Goal: Transaction & Acquisition: Purchase product/service

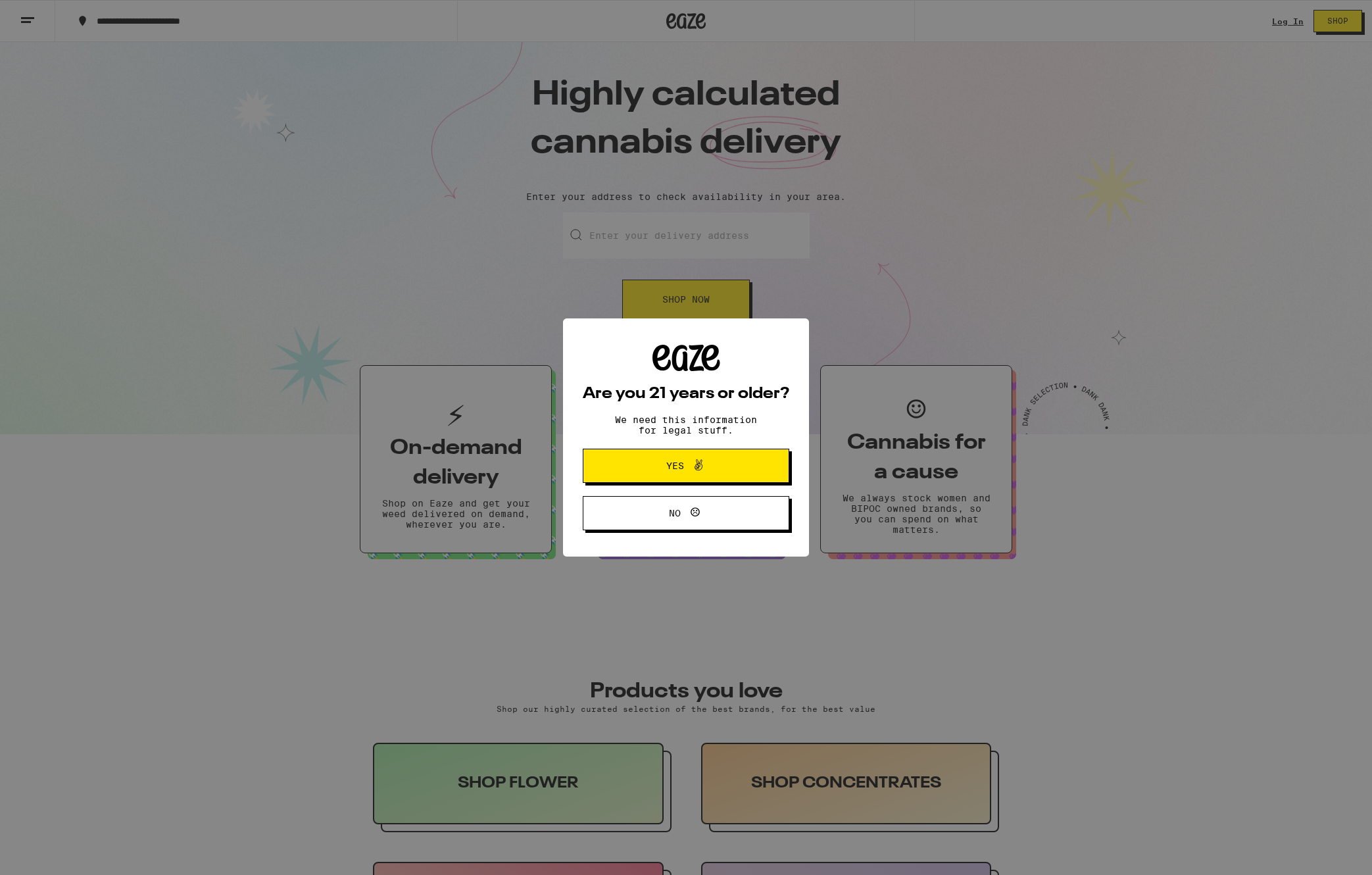
click at [620, 236] on div "Are you 21 years or older? We need this information for legal stuff. Yes No" at bounding box center [686, 438] width 1372 height 875
click at [656, 471] on span "Yes" at bounding box center [686, 466] width 100 height 17
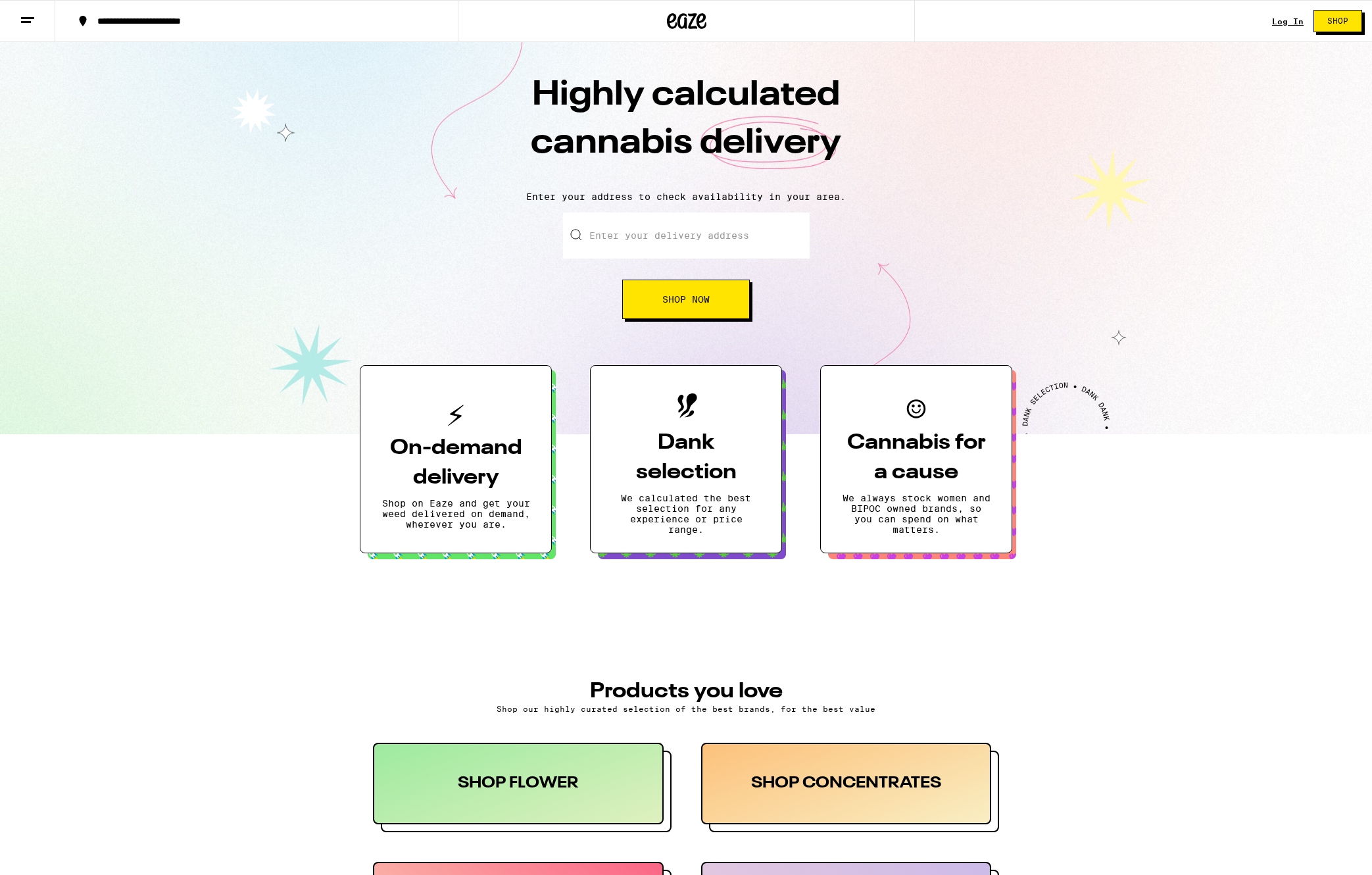
click at [643, 234] on input "Enter your delivery address" at bounding box center [686, 236] width 246 height 46
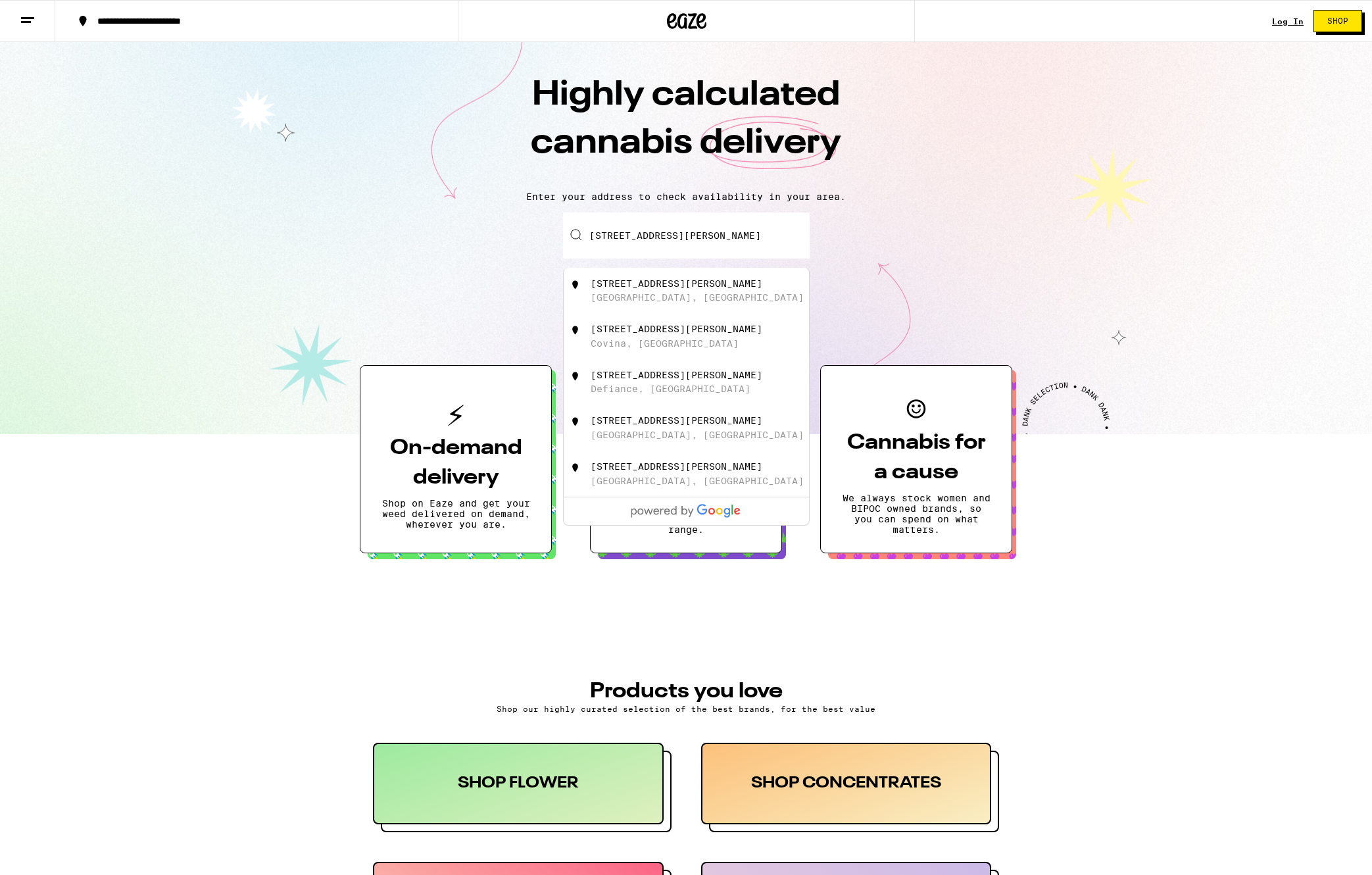
click at [689, 300] on div "[STREET_ADDRESS][PERSON_NAME]" at bounding box center [707, 291] width 235 height 25
type input "[STREET_ADDRESS][PERSON_NAME]"
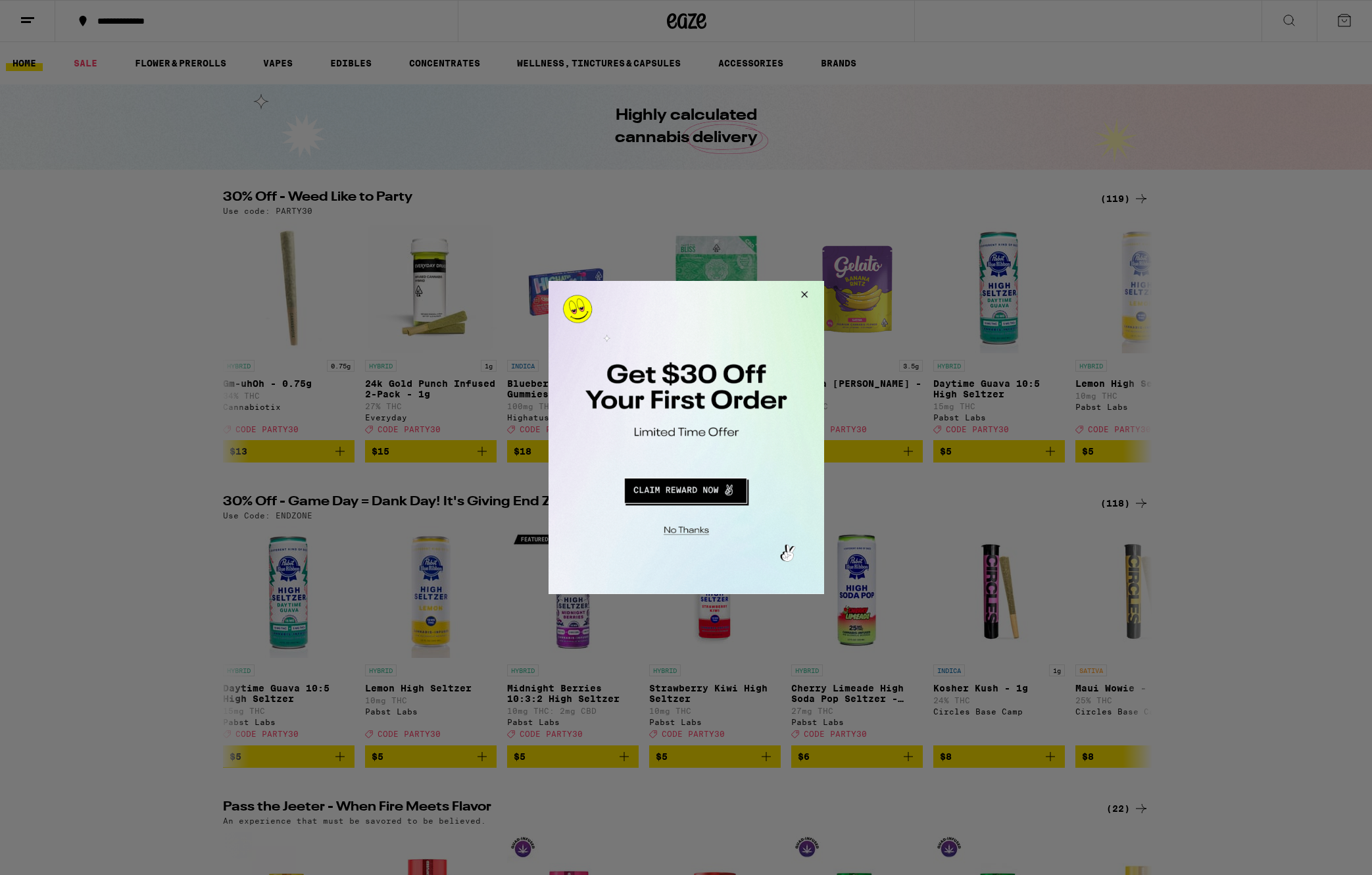
click at [804, 293] on button "Close Modal" at bounding box center [801, 296] width 35 height 32
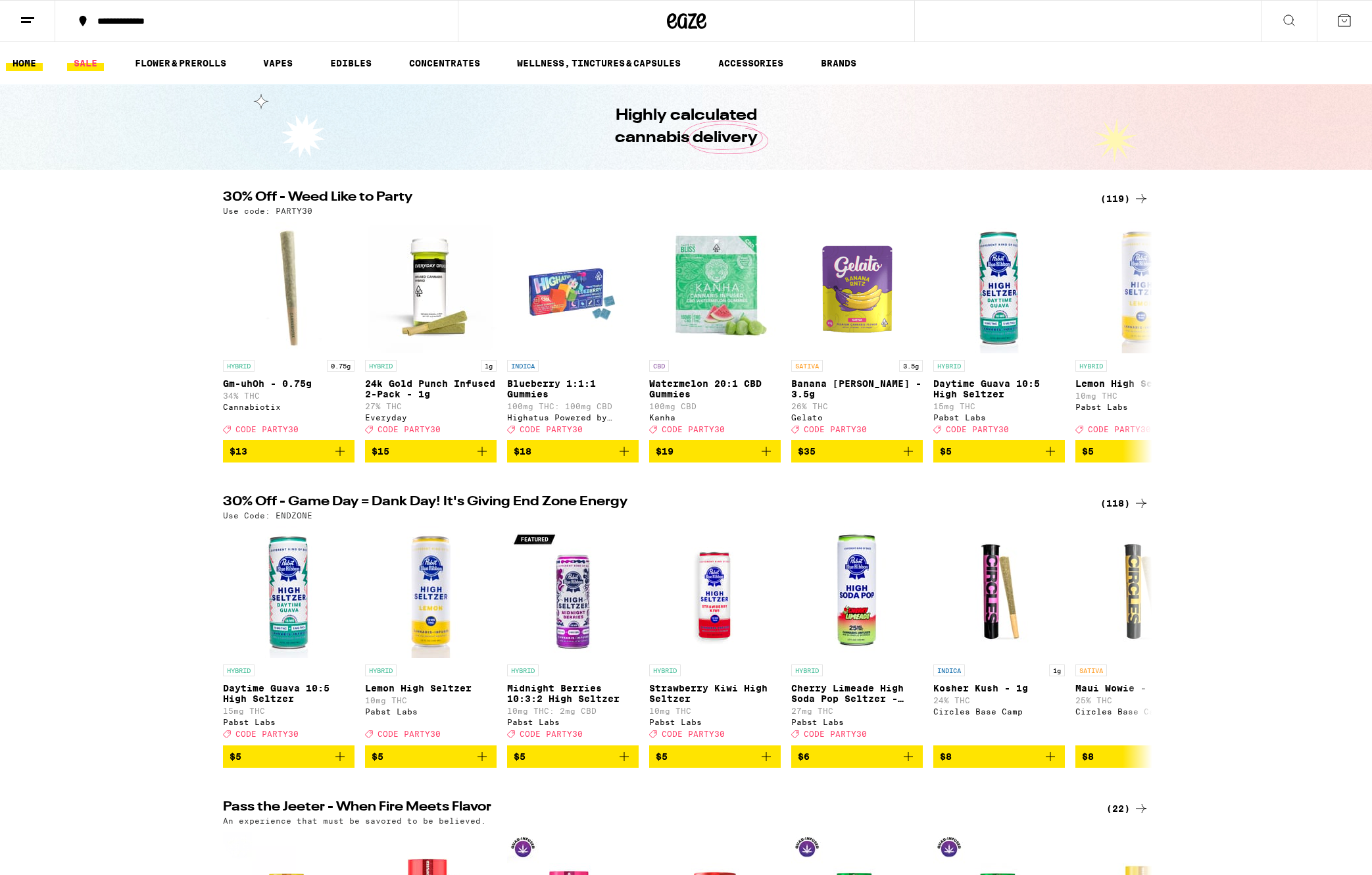
click at [73, 64] on link "SALE" at bounding box center [85, 62] width 37 height 15
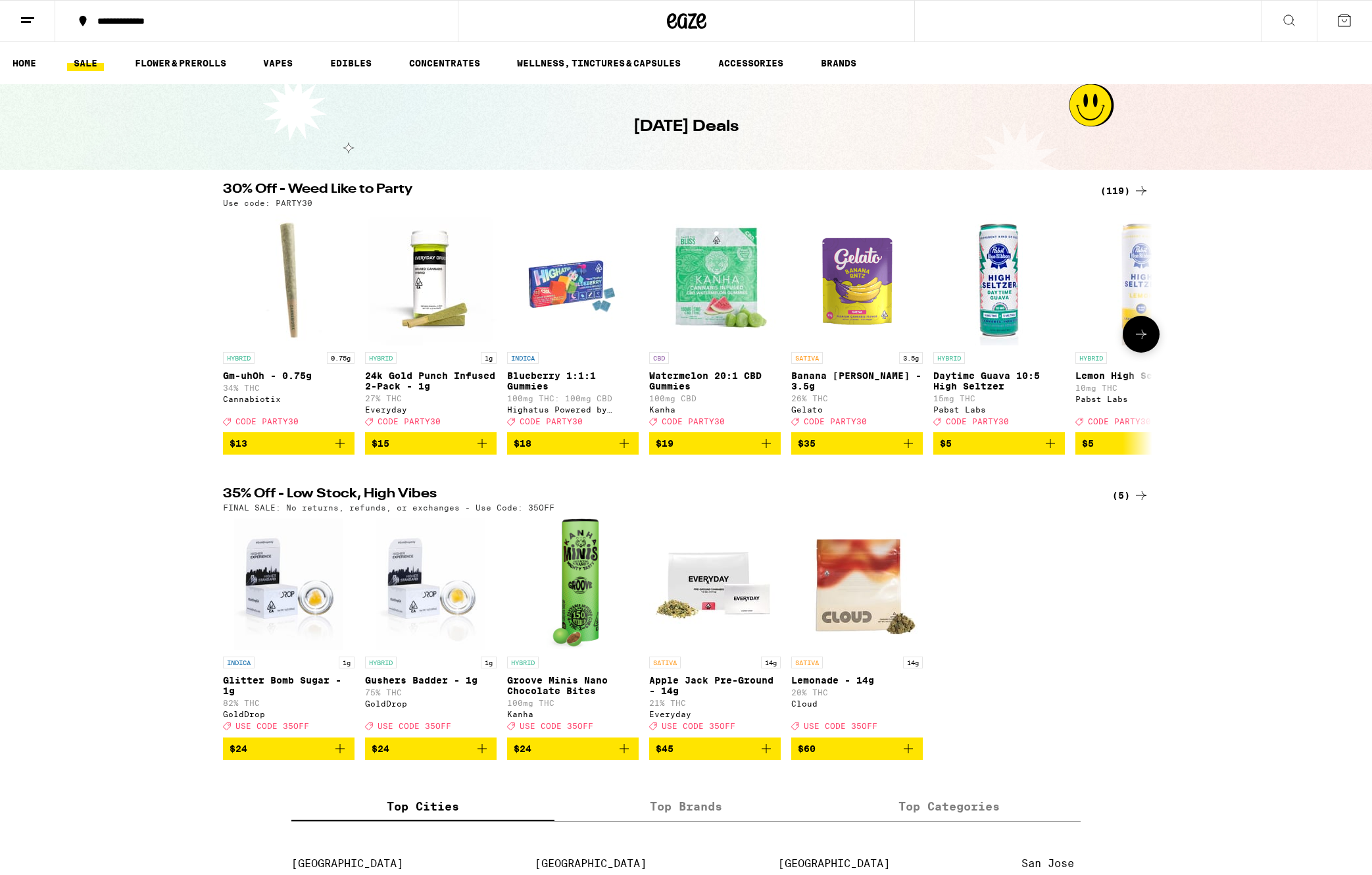
scroll to position [3, 0]
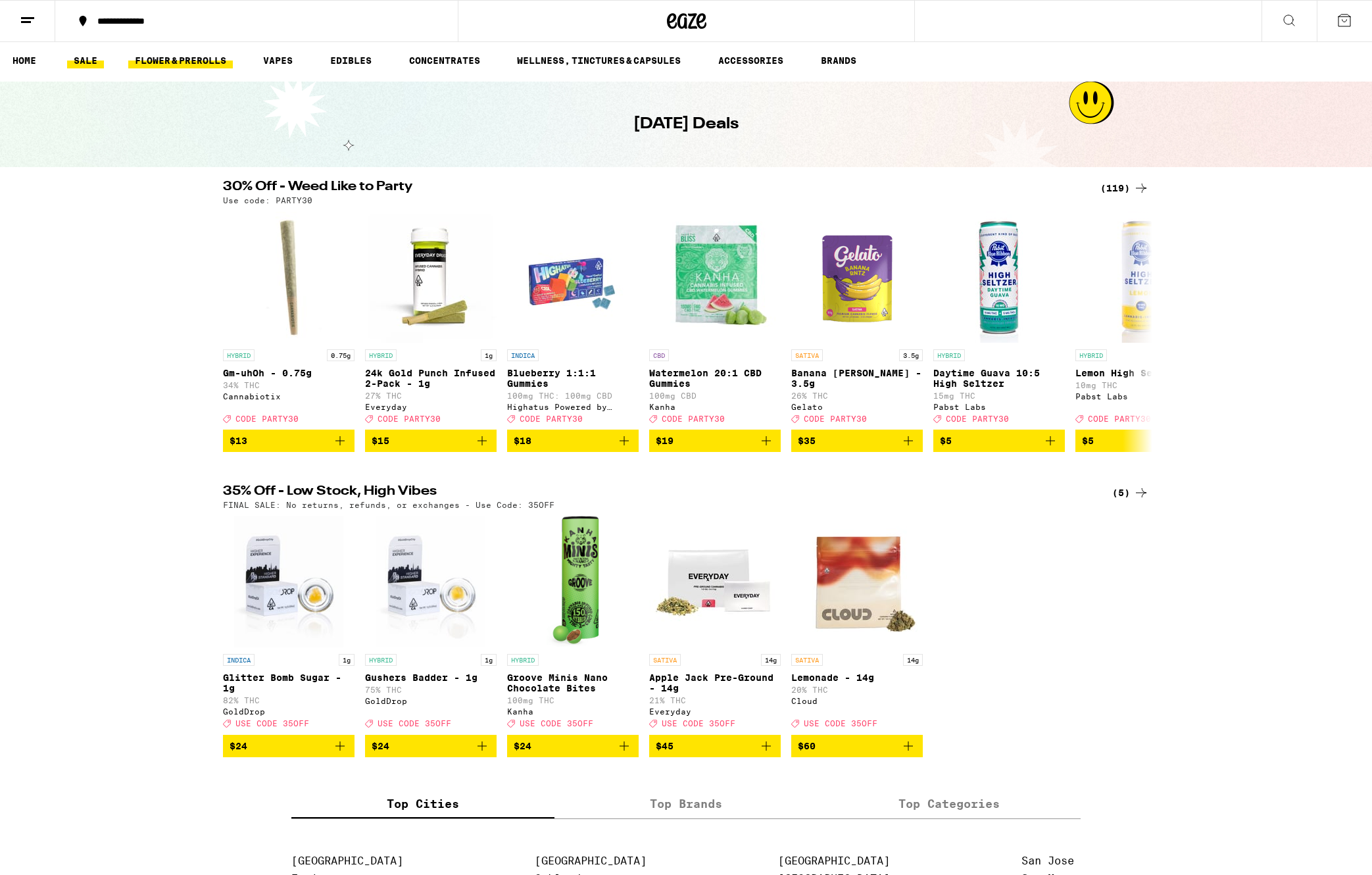
click at [171, 59] on link "FLOWER & PREROLLS" at bounding box center [180, 60] width 104 height 15
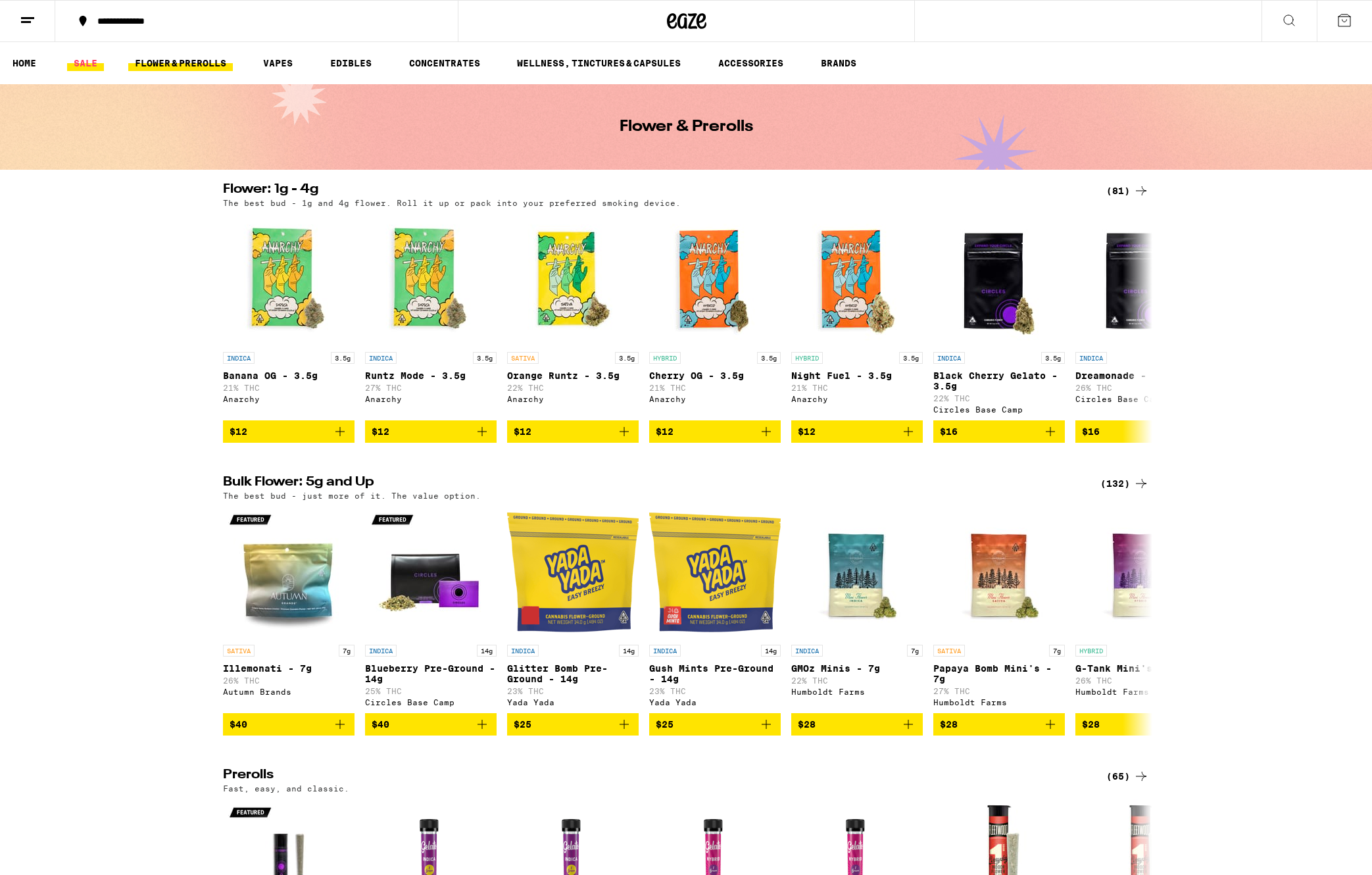
click at [80, 63] on link "SALE" at bounding box center [85, 62] width 37 height 15
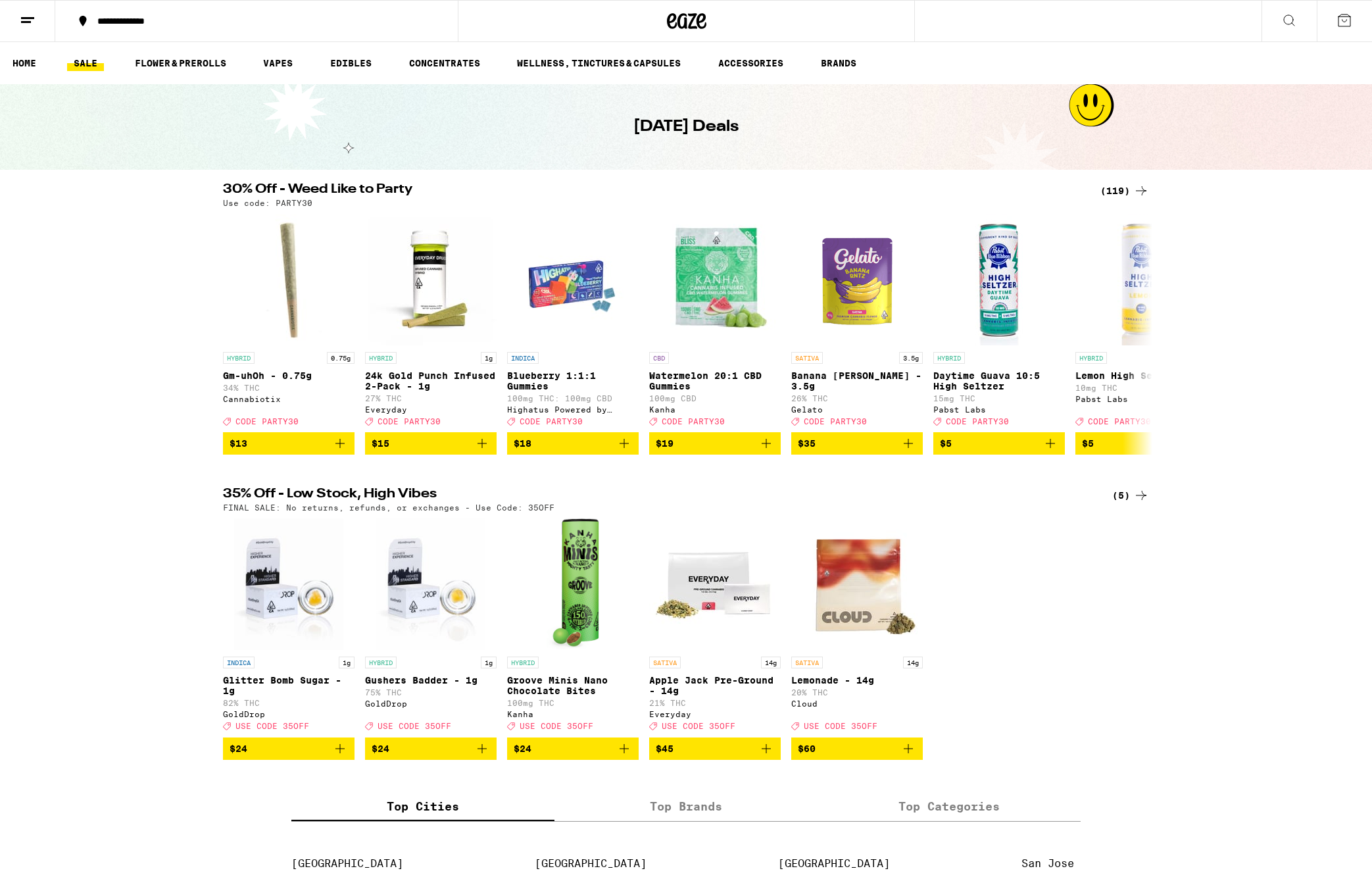
click at [1126, 188] on div "(119)" at bounding box center [1125, 190] width 49 height 15
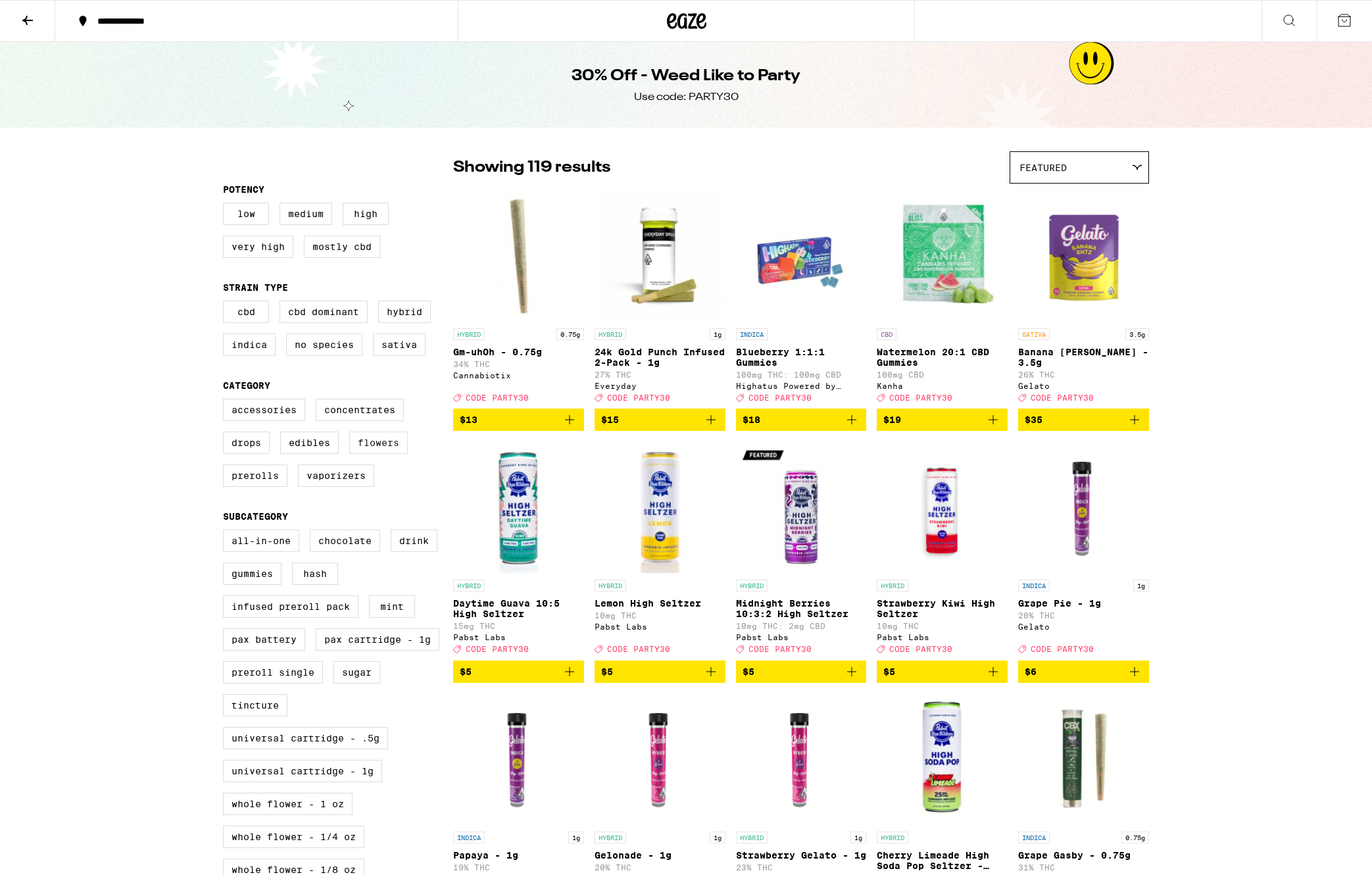
click at [390, 452] on label "Flowers" at bounding box center [379, 442] width 59 height 23
click at [226, 401] on input "Flowers" at bounding box center [225, 400] width 1 height 1
checkbox input "true"
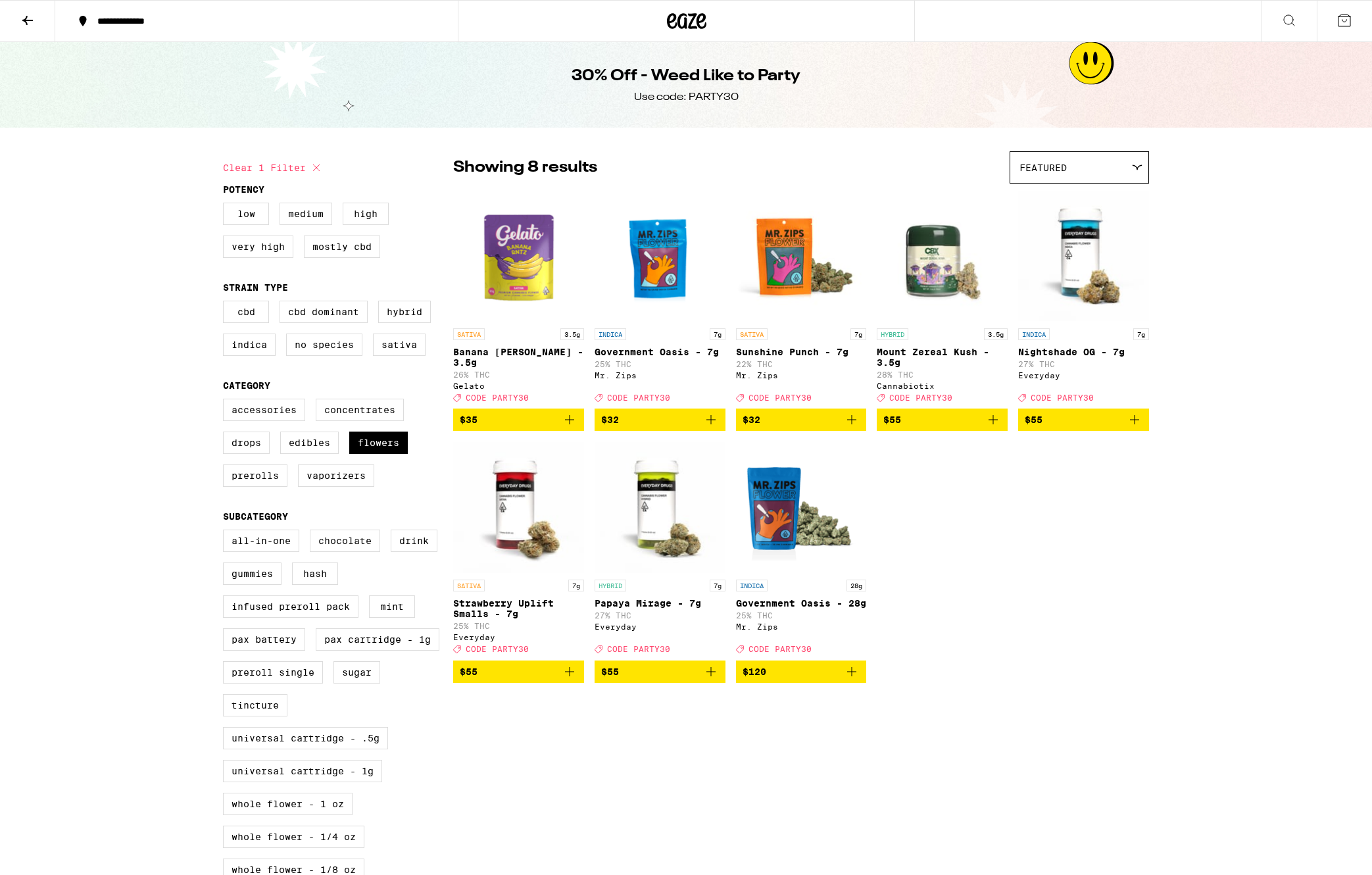
scroll to position [1, 0]
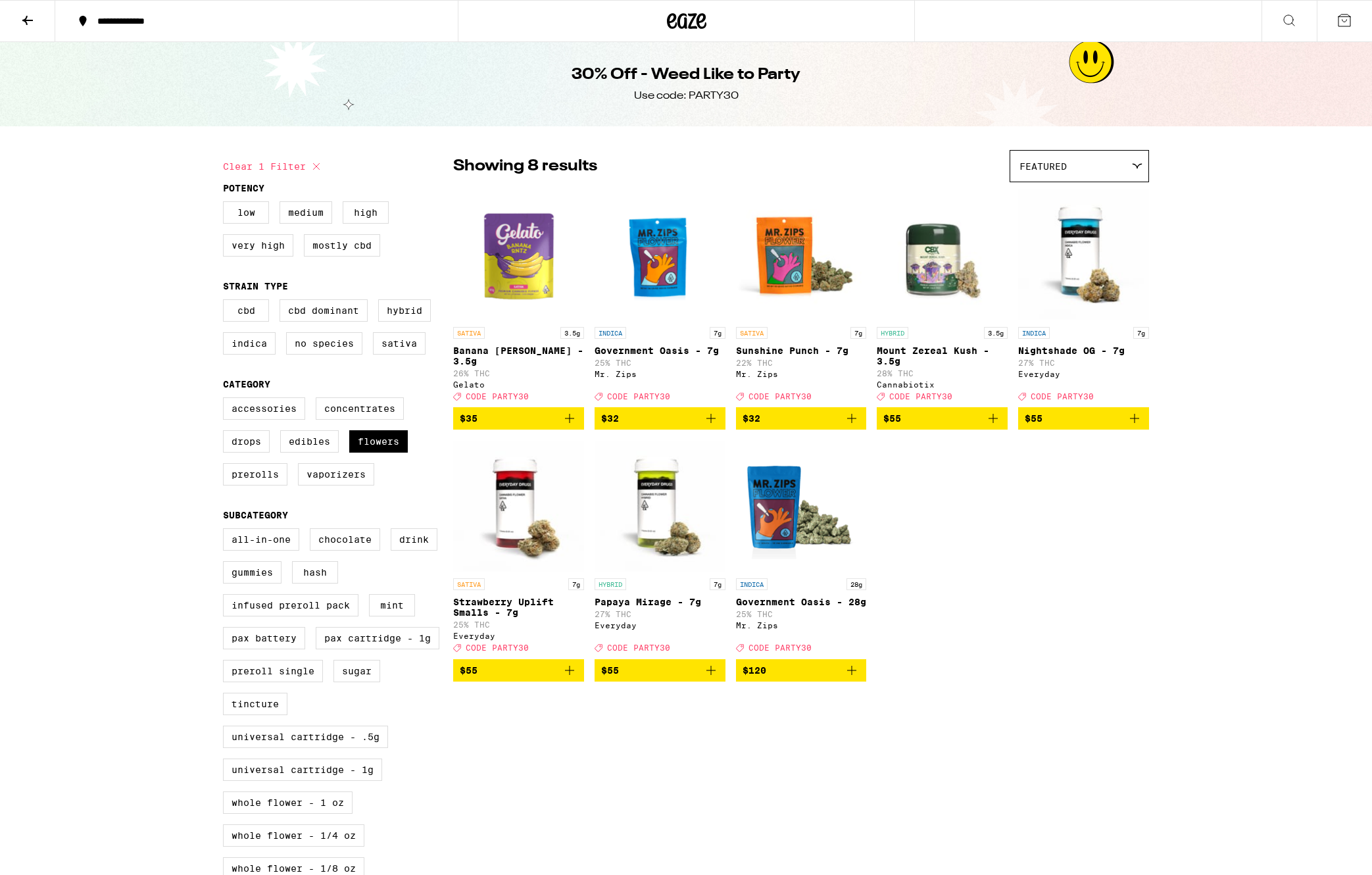
click at [715, 427] on icon "Add to bag" at bounding box center [710, 418] width 15 height 15
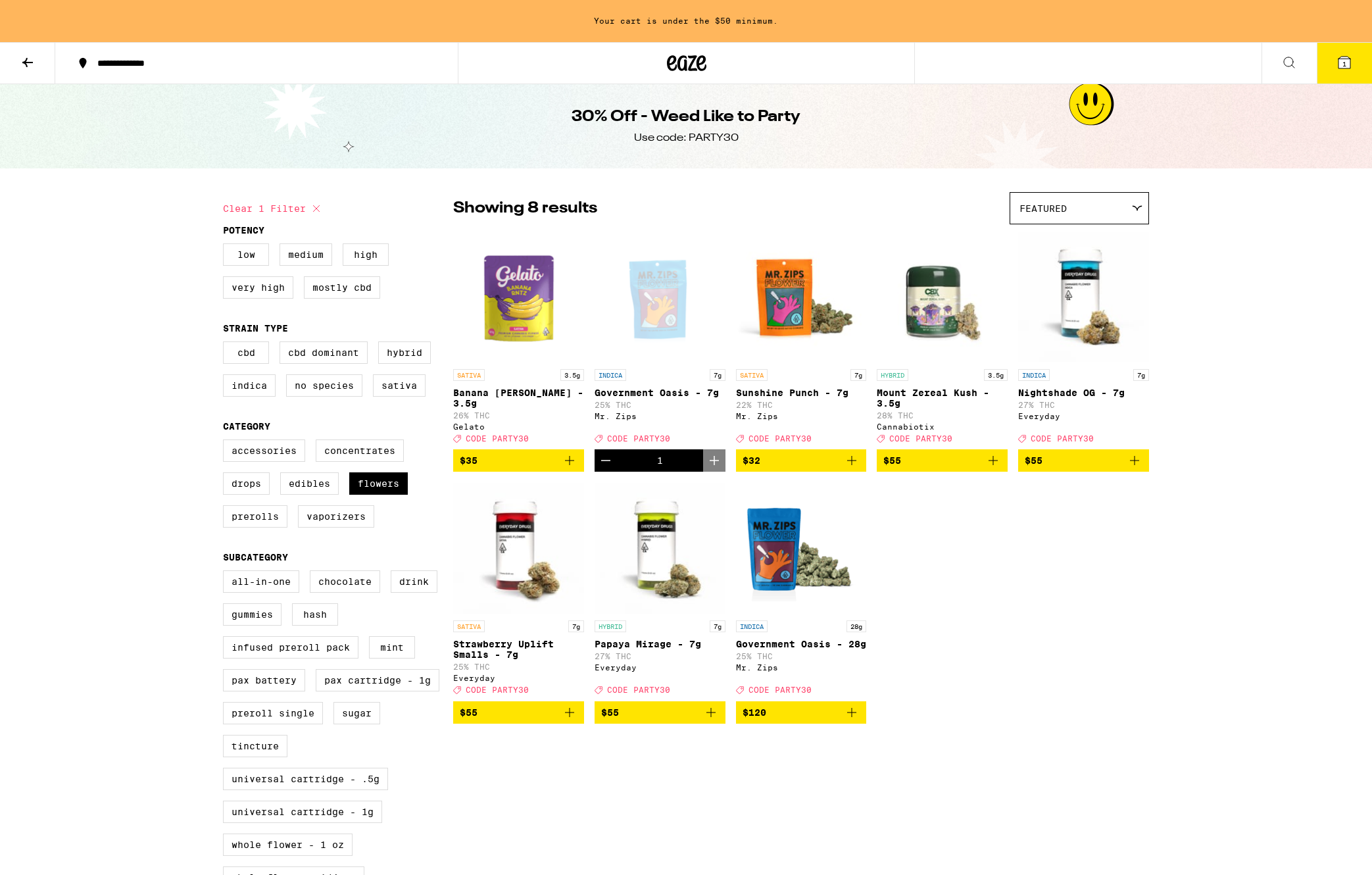
scroll to position [43, 0]
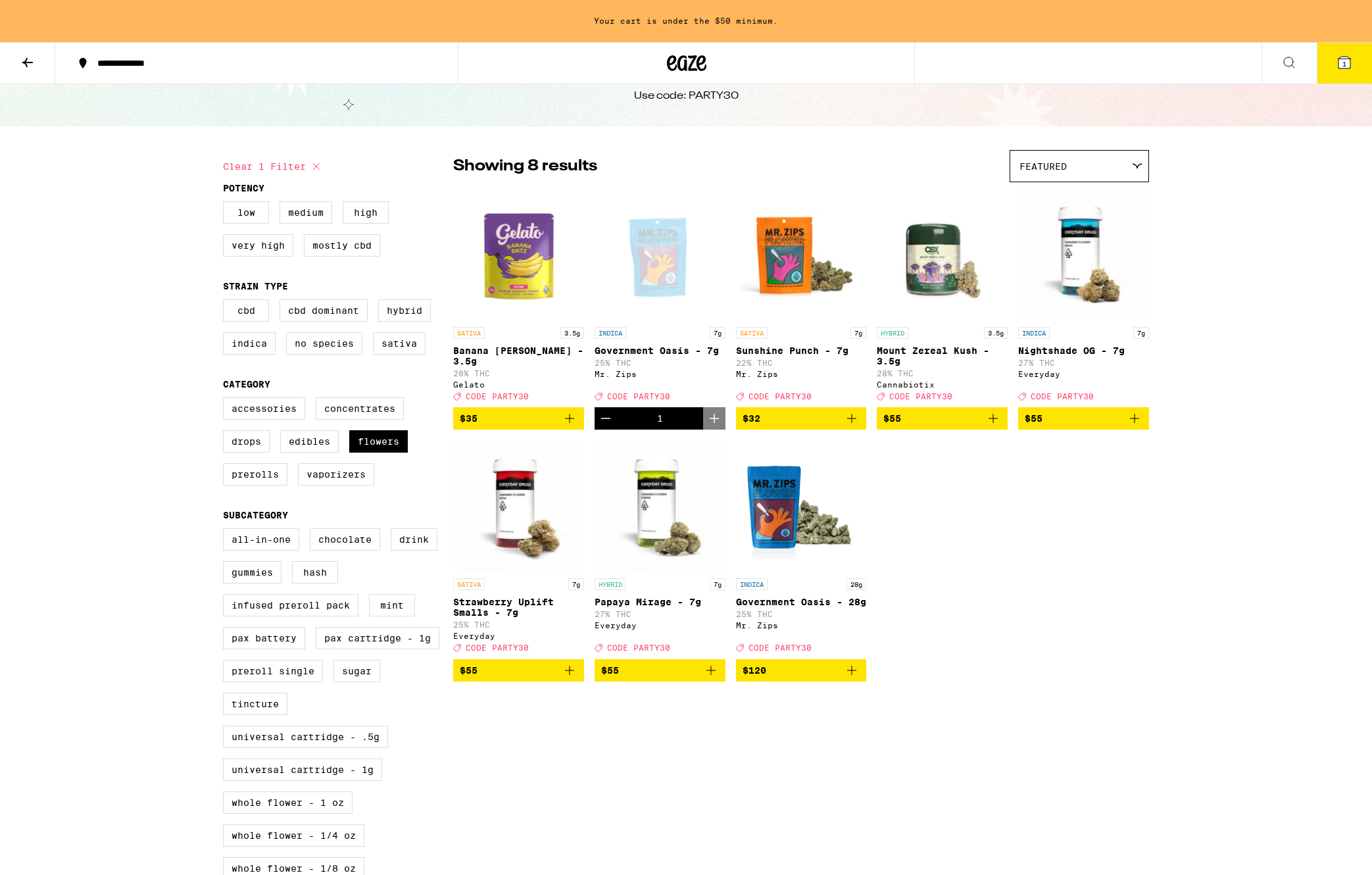
click at [569, 427] on icon "Add to bag" at bounding box center [569, 418] width 15 height 15
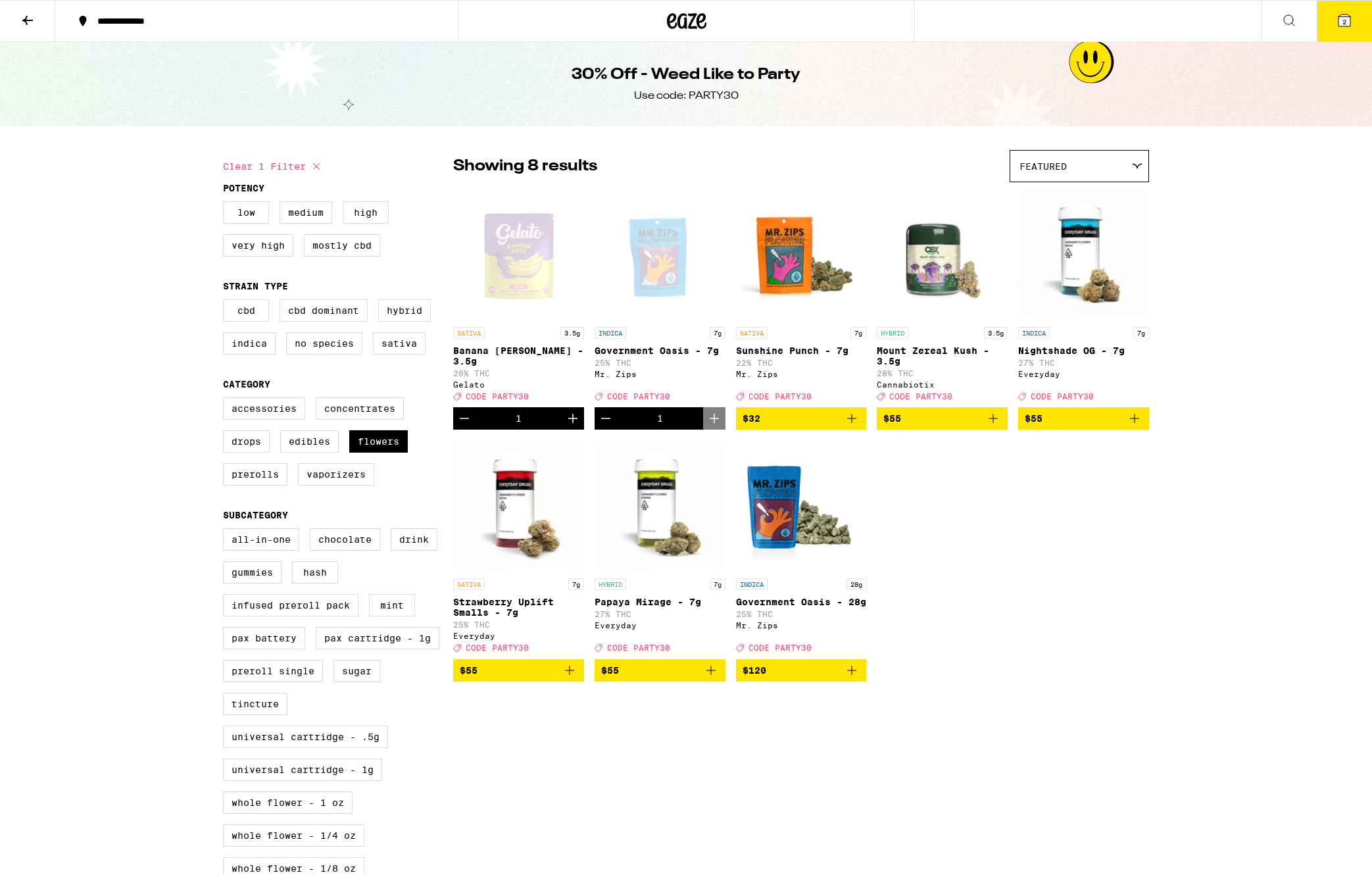
scroll to position [0, 0]
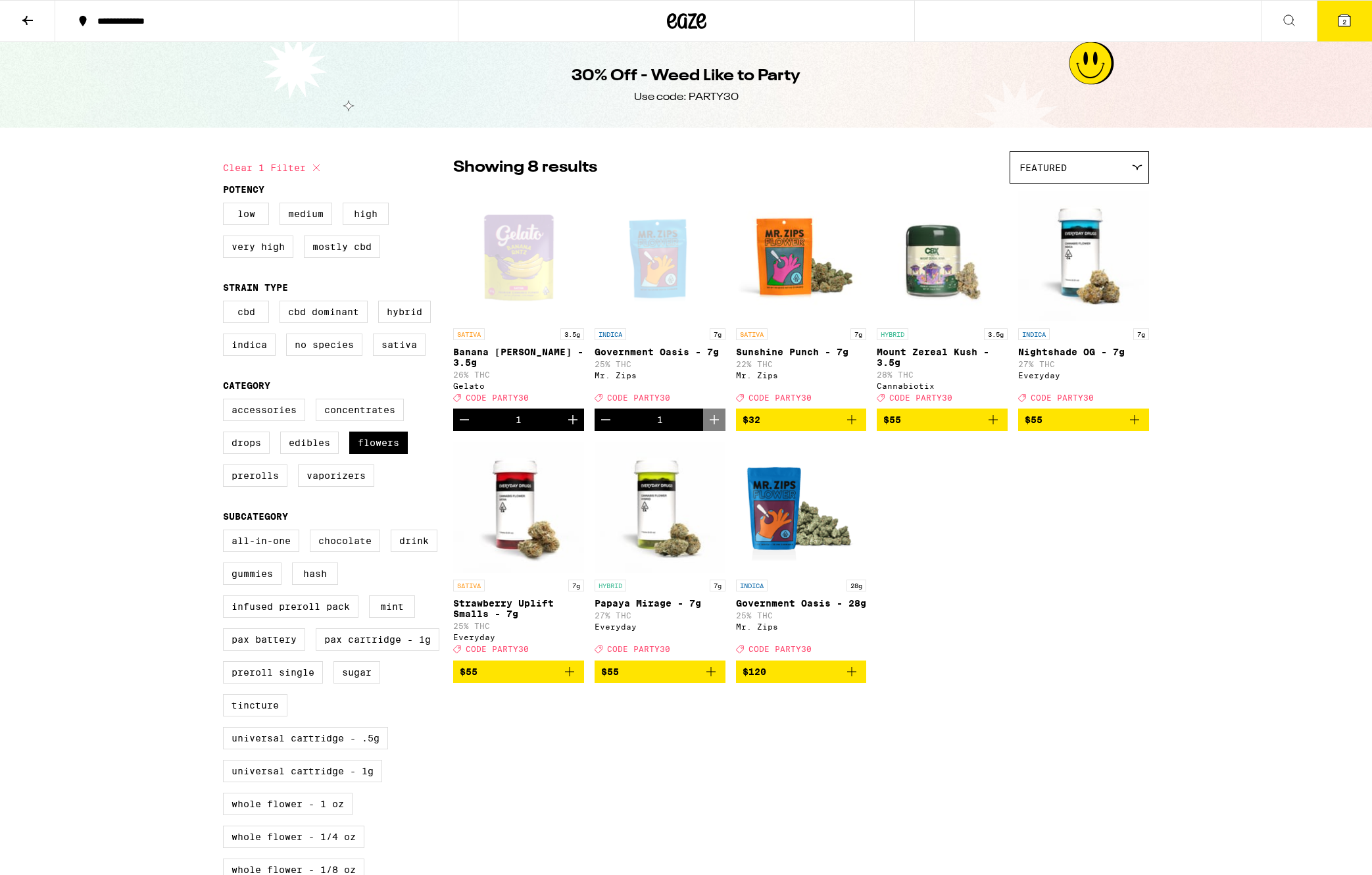
click at [1342, 23] on span "2" at bounding box center [1344, 22] width 4 height 8
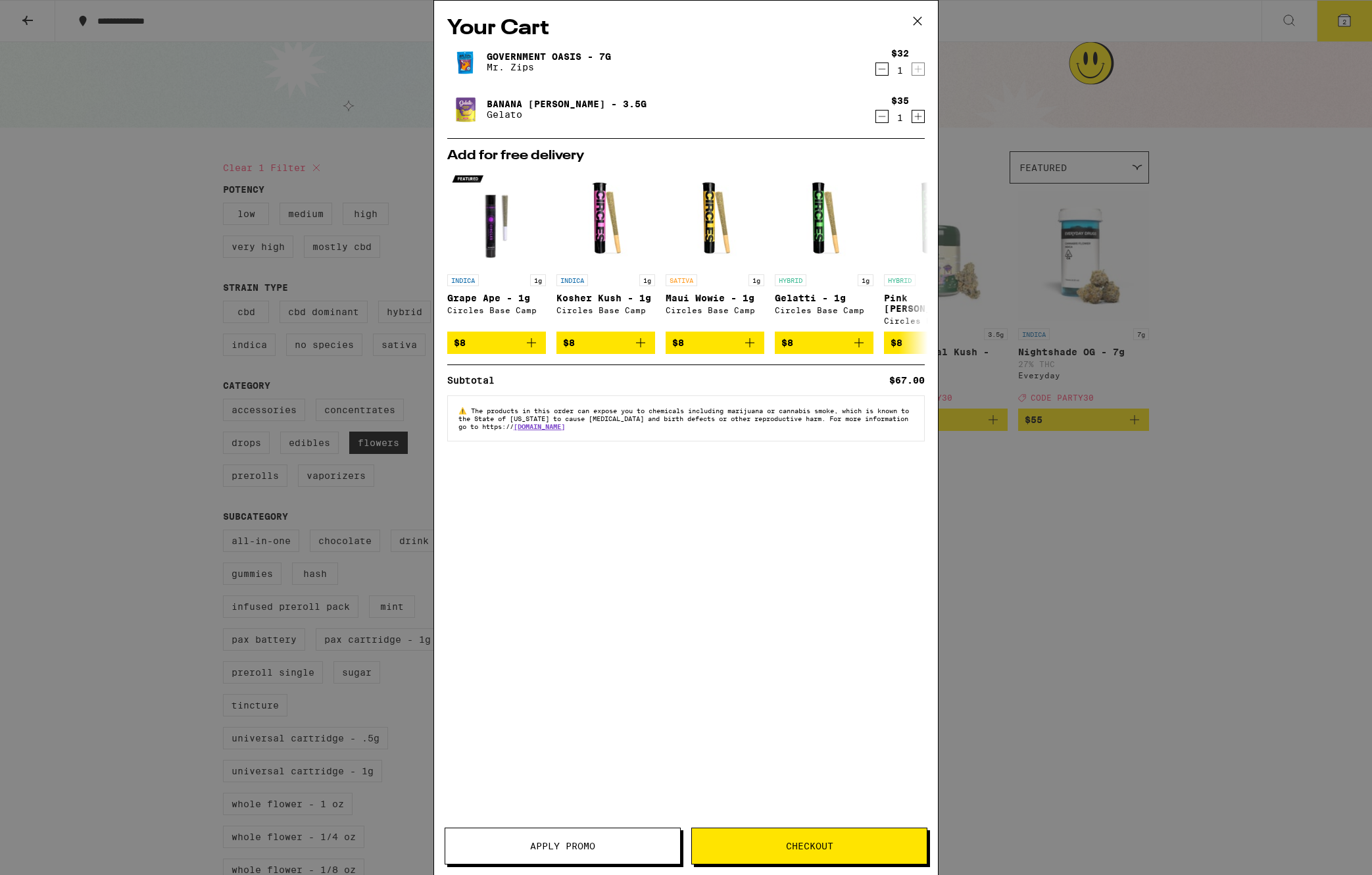
click at [529, 843] on span "Apply Promo" at bounding box center [562, 846] width 235 height 9
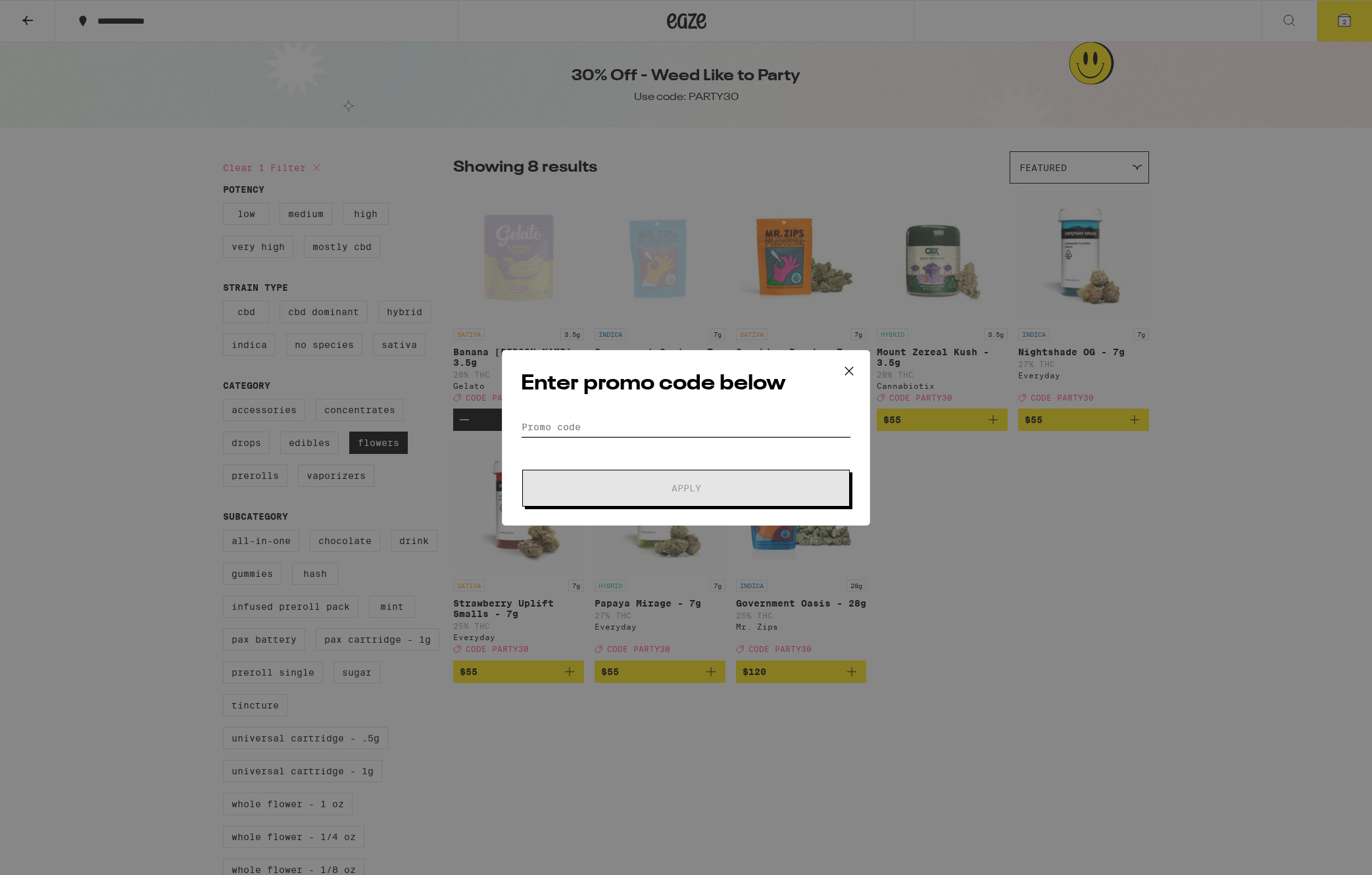
click at [638, 424] on input "Promo Code" at bounding box center [686, 428] width 331 height 20
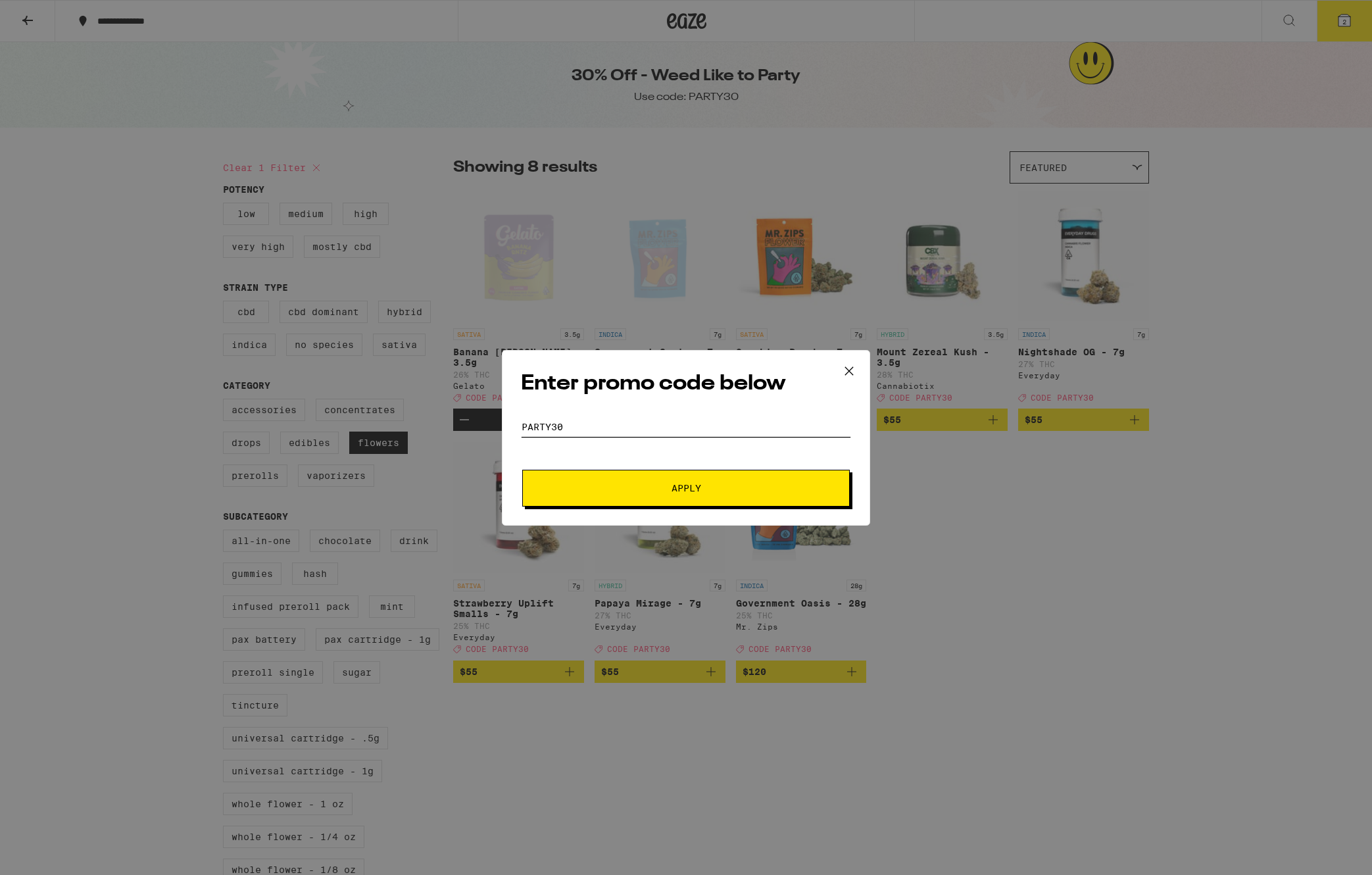
type input "party30"
click at [523, 470] on button "Apply" at bounding box center [686, 488] width 328 height 37
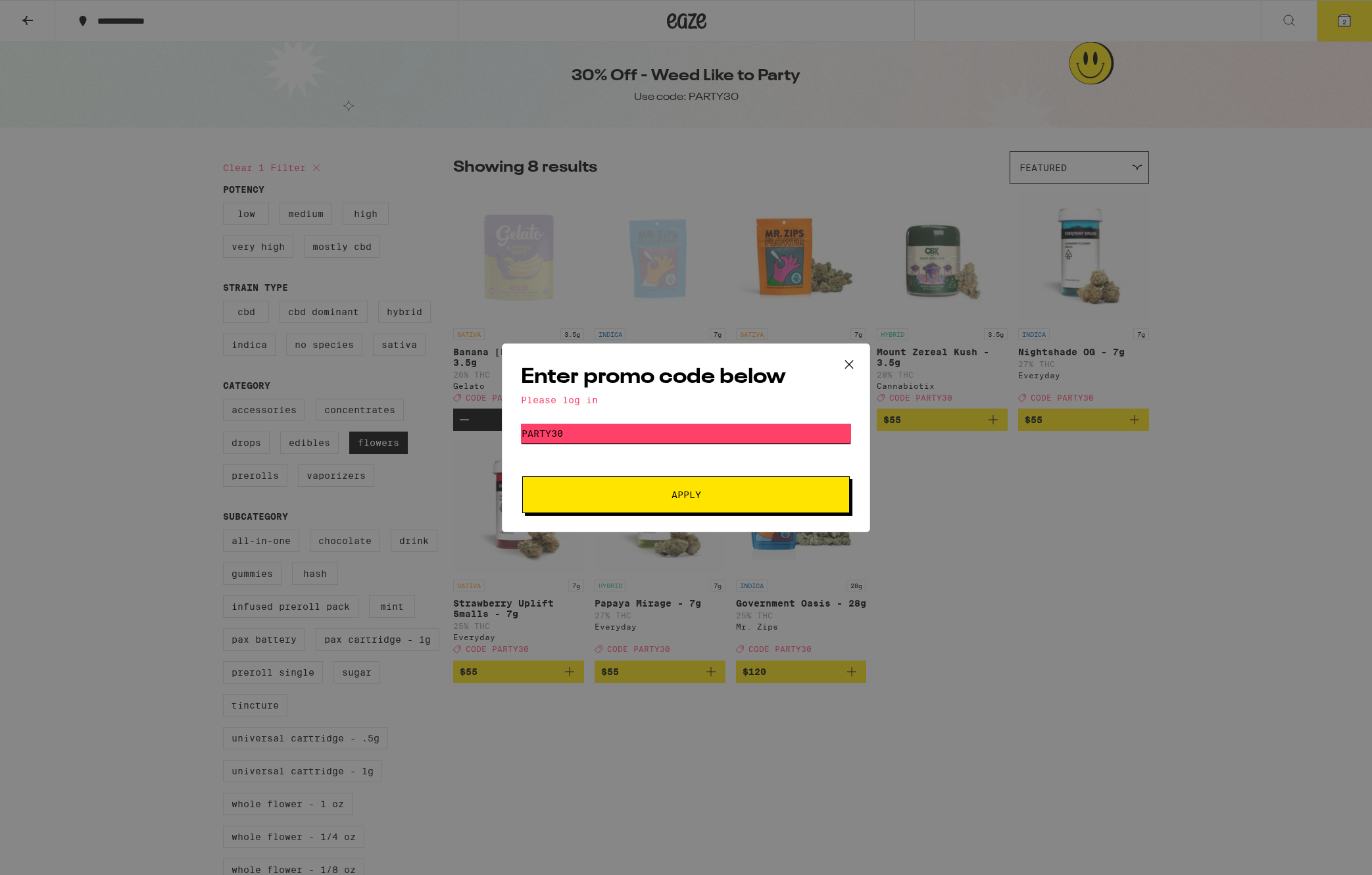
scroll to position [5, 0]
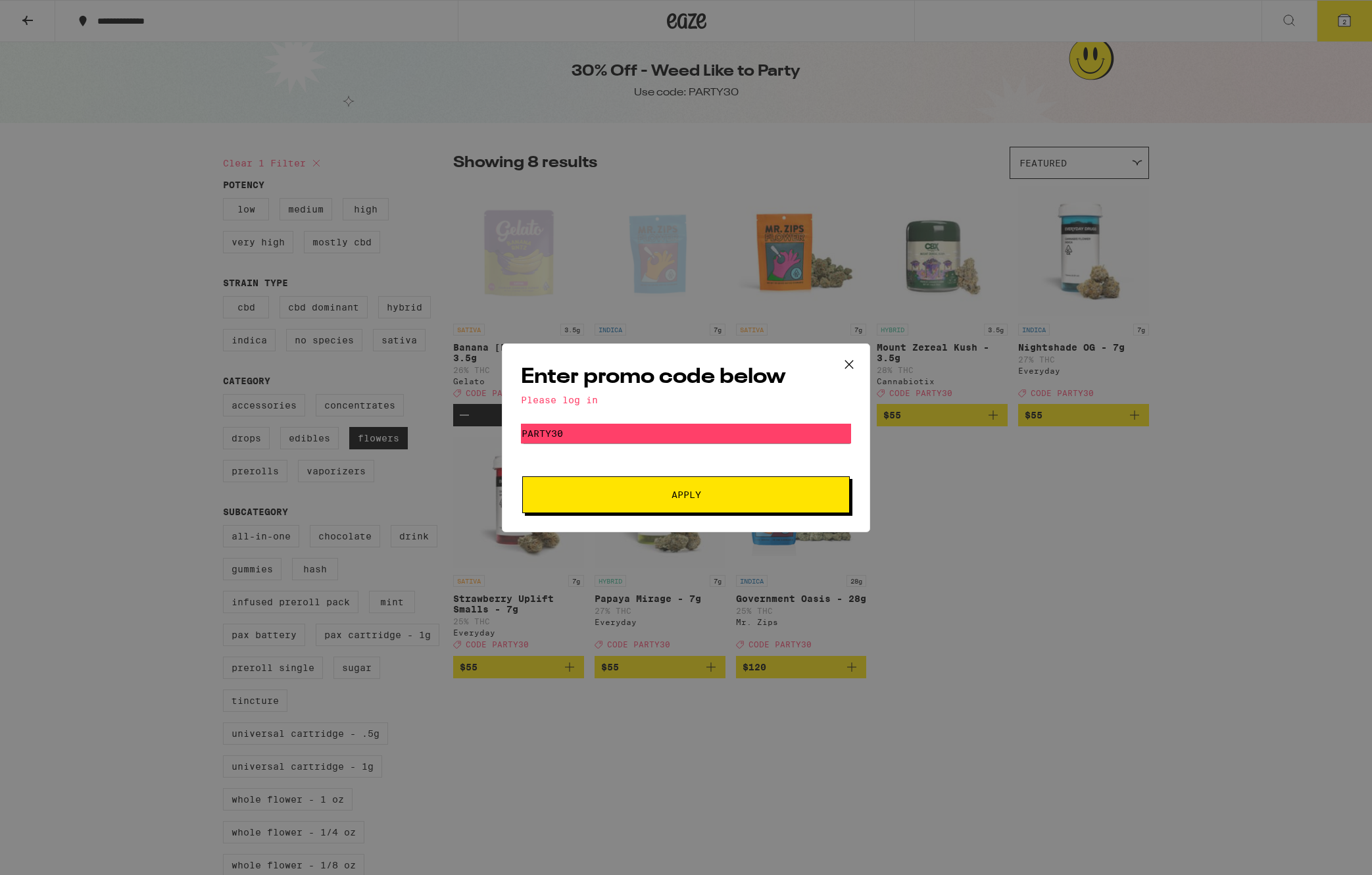
click at [1244, 136] on div "Enter promo code below Please log in Promo Code party30 Apply" at bounding box center [686, 438] width 1372 height 875
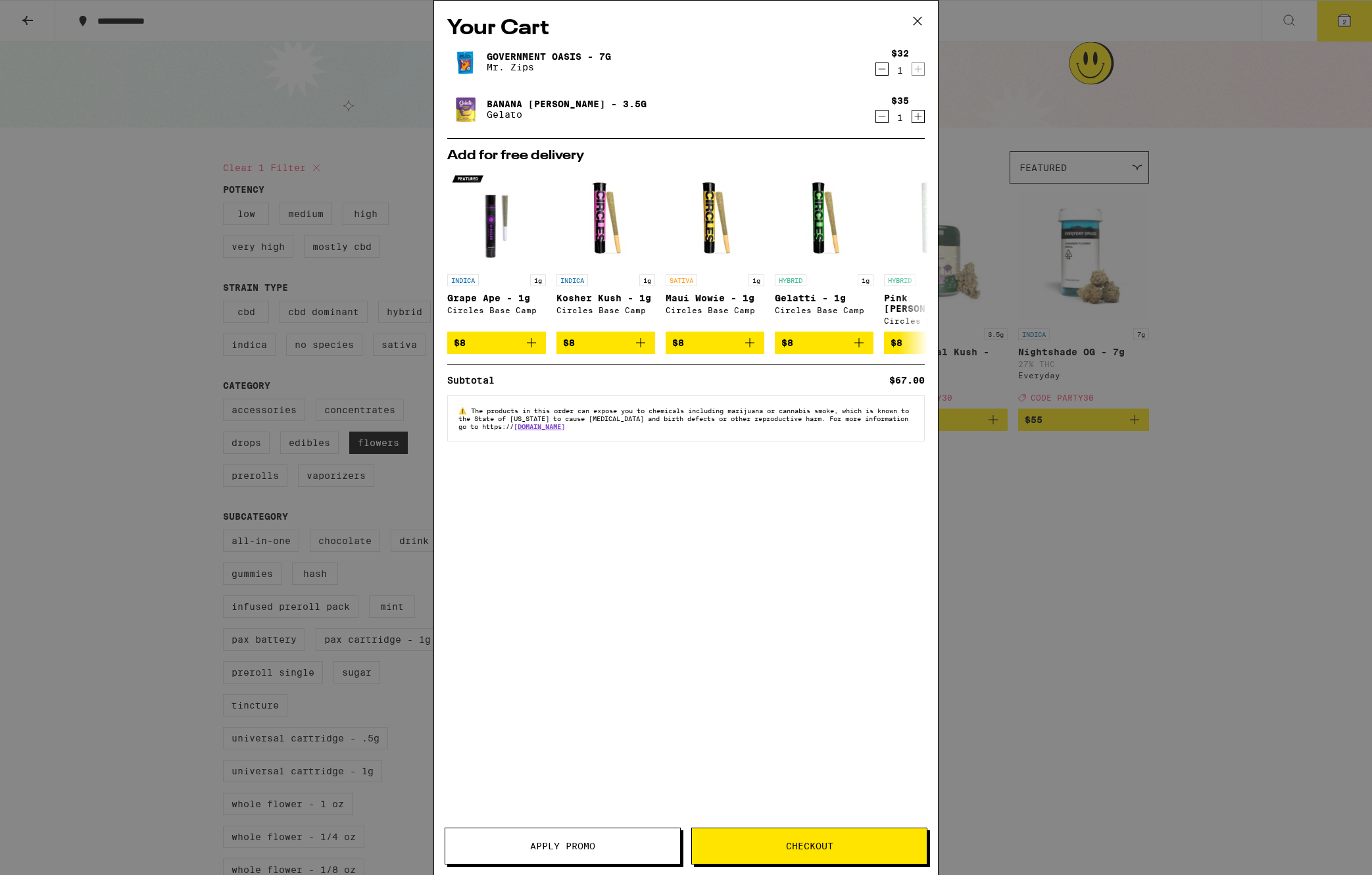
click at [921, 21] on icon at bounding box center [917, 21] width 20 height 20
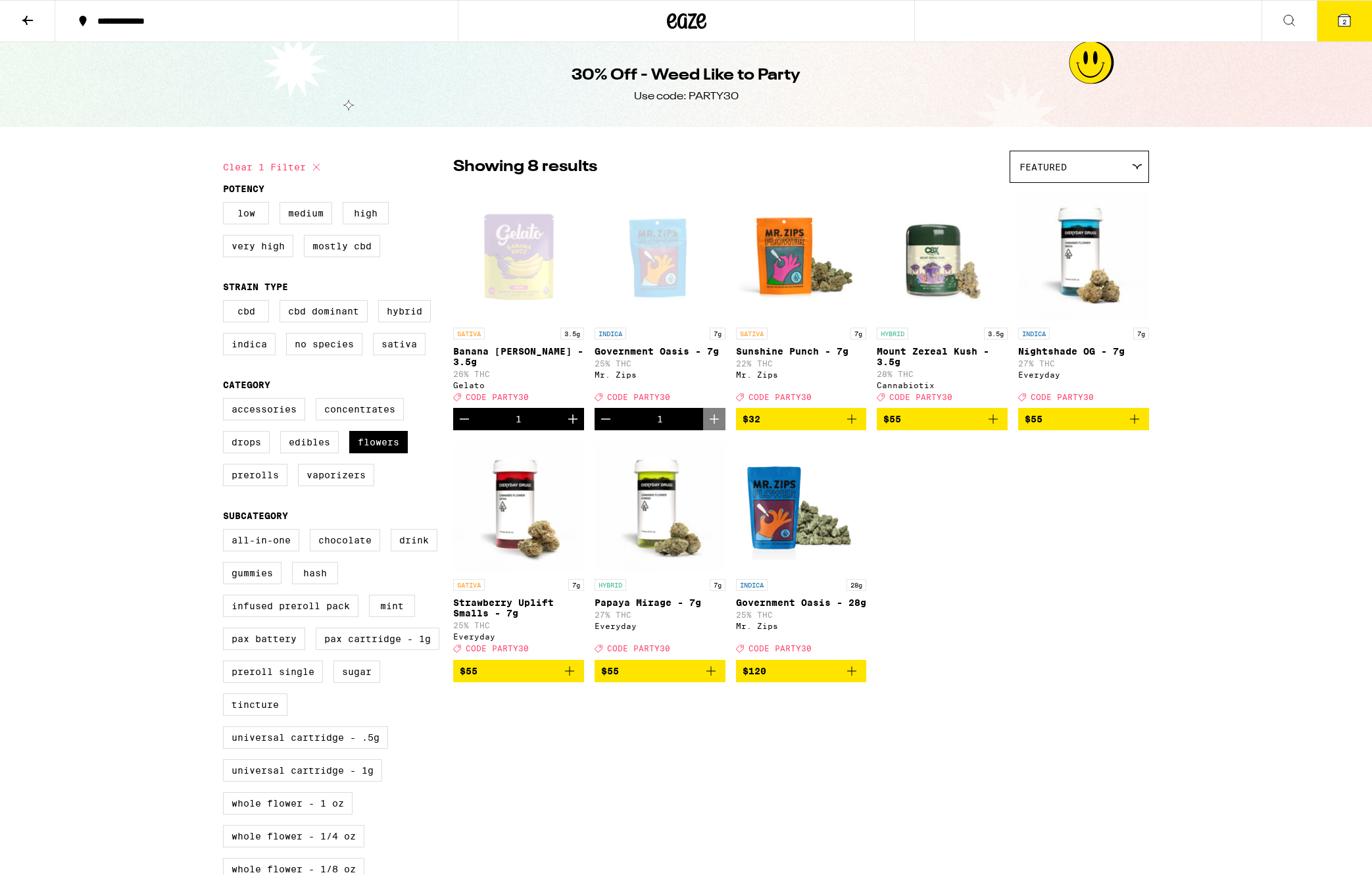
click at [473, 427] on button "Decrement" at bounding box center [464, 418] width 23 height 23
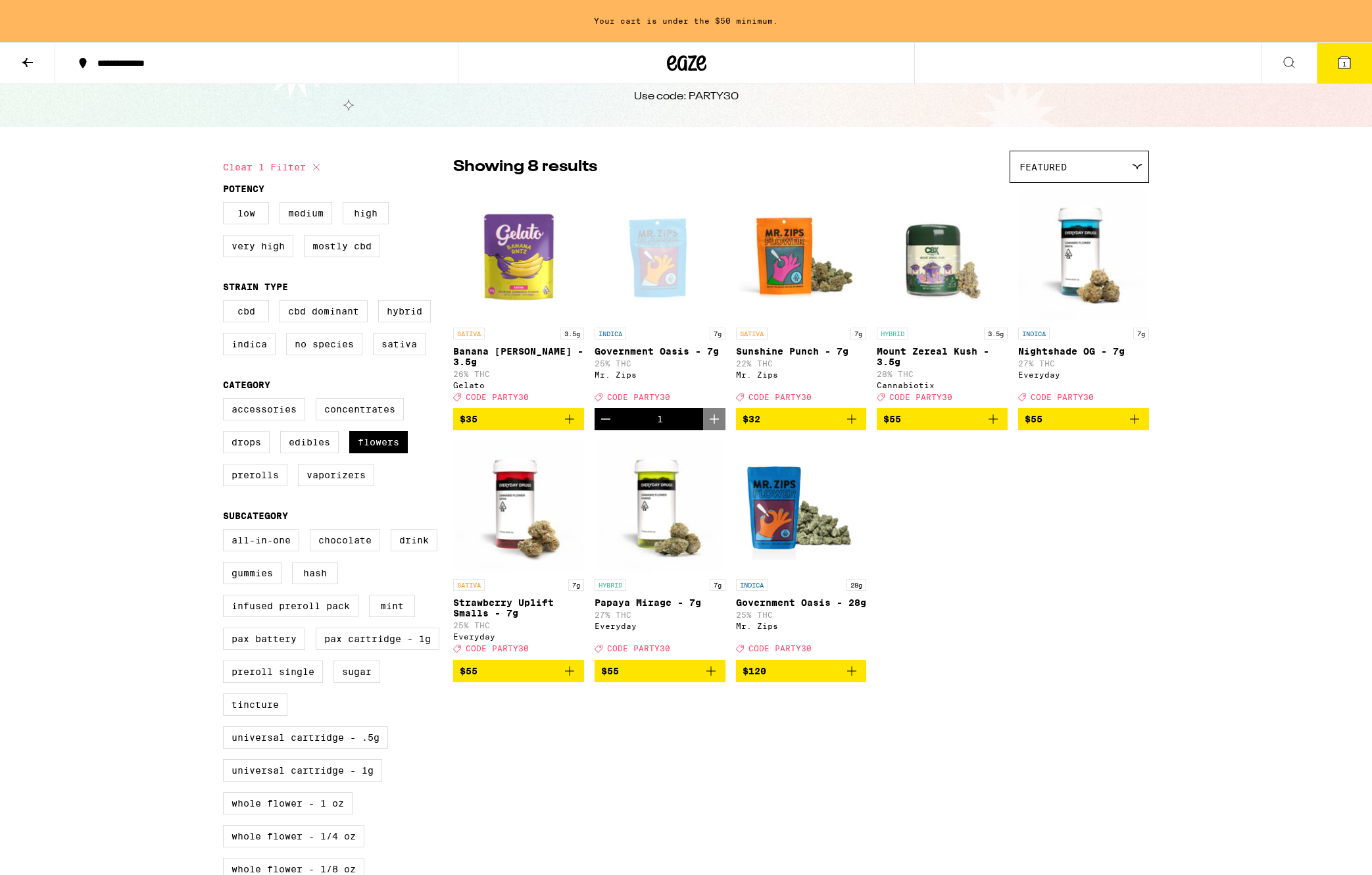
click at [599, 427] on icon "Decrement" at bounding box center [605, 418] width 15 height 15
